Goal: Task Accomplishment & Management: Understand process/instructions

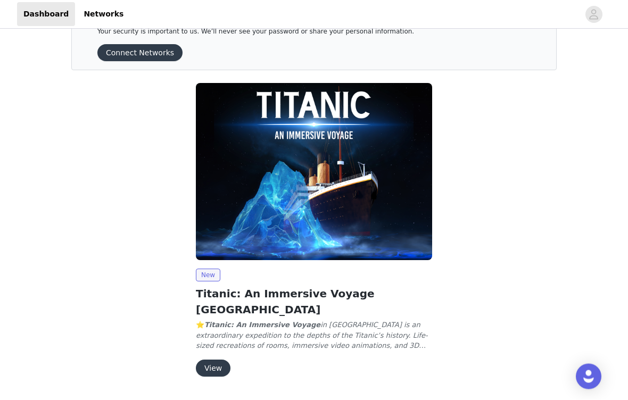
scroll to position [36, 0]
click at [219, 360] on button "View" at bounding box center [213, 368] width 35 height 17
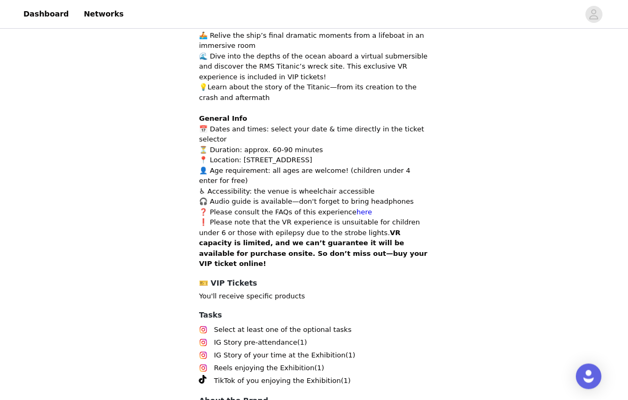
scroll to position [564, 0]
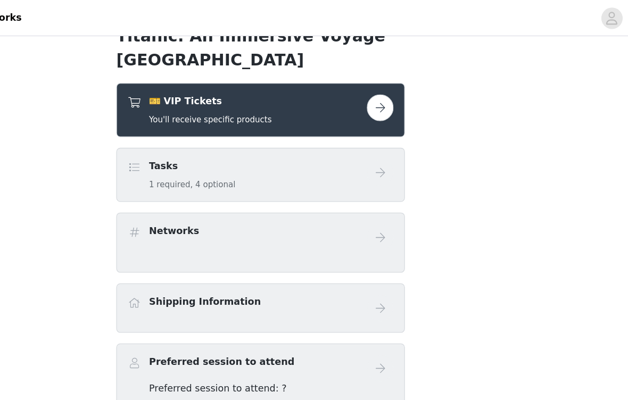
scroll to position [218, 0]
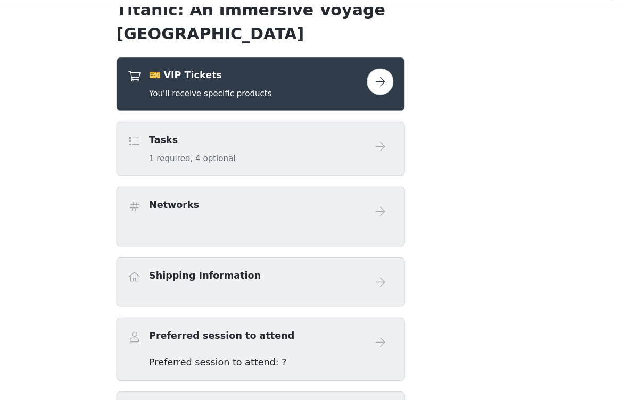
click at [225, 77] on div "🎫 VIP Tickets You'll receive specific products" at bounding box center [274, 89] width 98 height 25
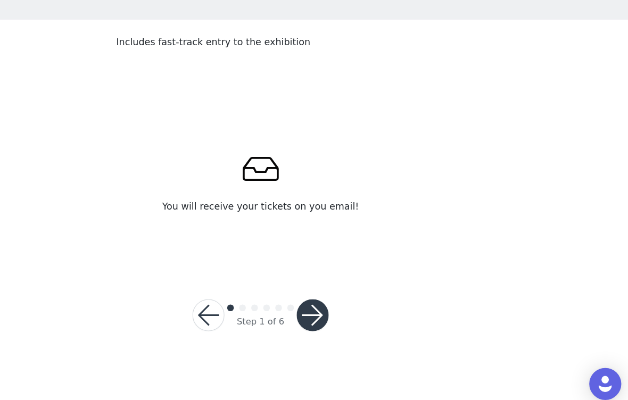
click at [260, 309] on button "button" at bounding box center [273, 322] width 26 height 26
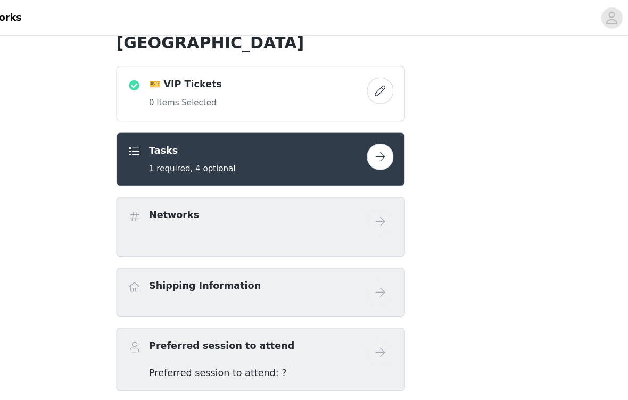
scroll to position [232, 0]
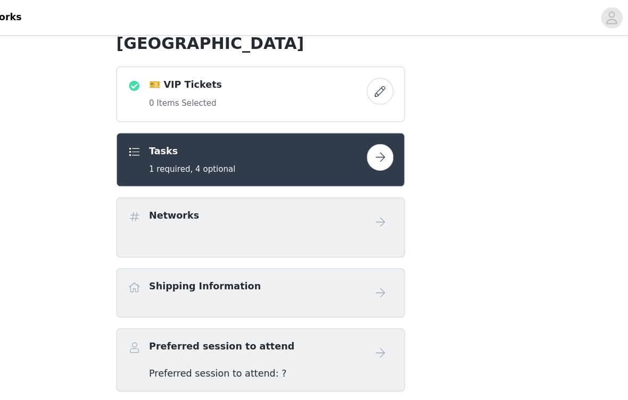
click at [398, 76] on button "button" at bounding box center [408, 72] width 21 height 21
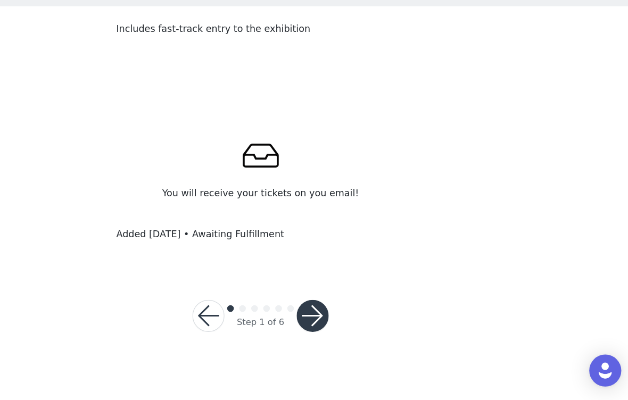
click at [343, 320] on button "button" at bounding box center [356, 333] width 26 height 26
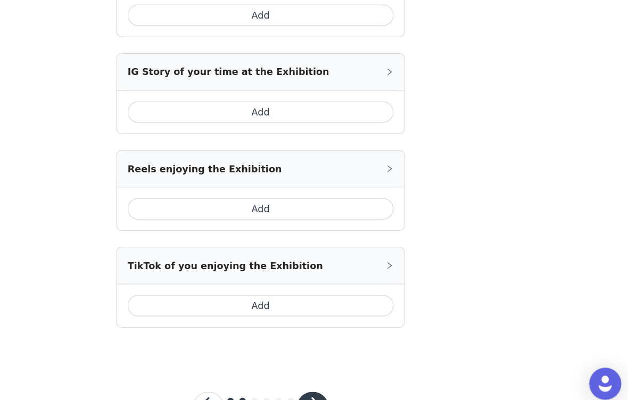
scroll to position [377, 0]
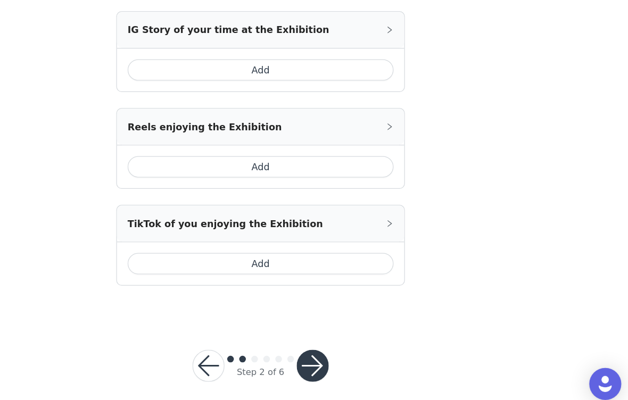
click at [343, 350] on button "button" at bounding box center [356, 363] width 26 height 26
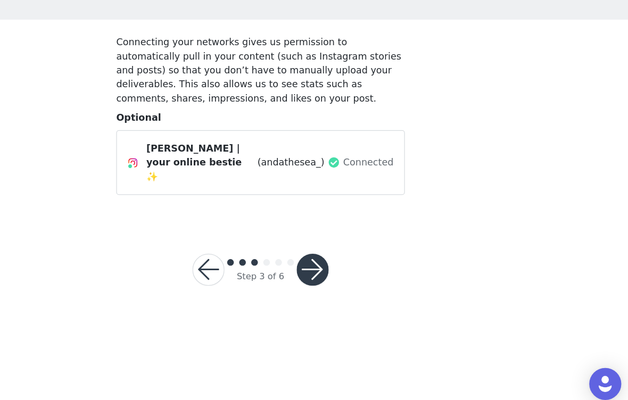
click at [260, 273] on button "button" at bounding box center [273, 286] width 26 height 26
